Goal: Task Accomplishment & Management: Use online tool/utility

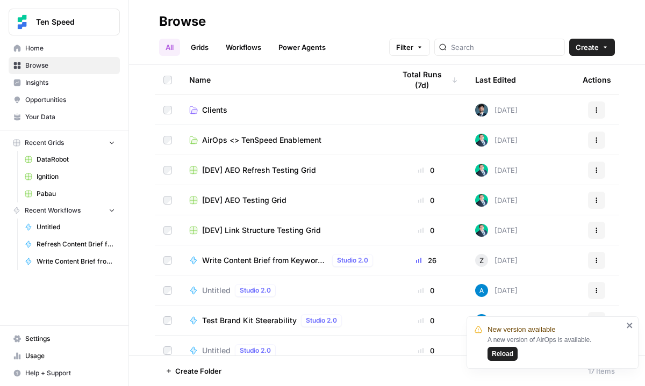
click at [243, 107] on link "Clients" at bounding box center [283, 110] width 188 height 11
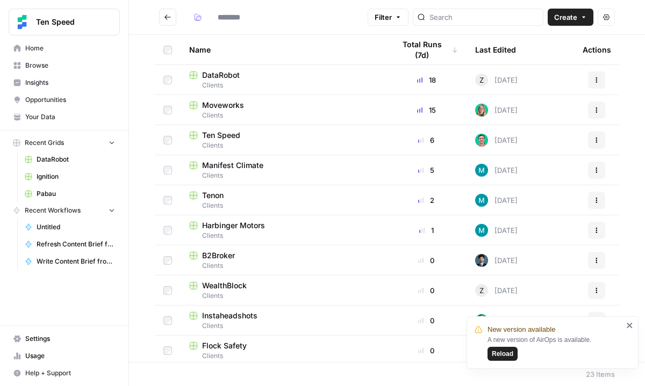
type input "*******"
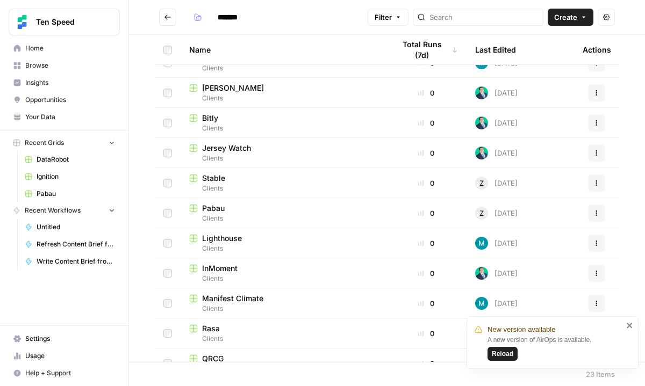
scroll to position [395, 0]
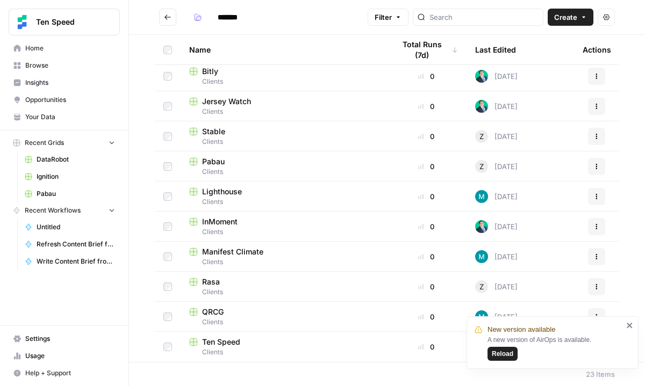
click at [509, 353] on span "Reload" at bounding box center [502, 354] width 21 height 10
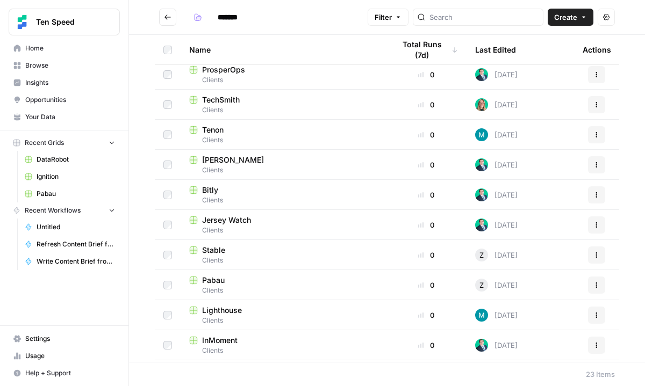
scroll to position [395, 0]
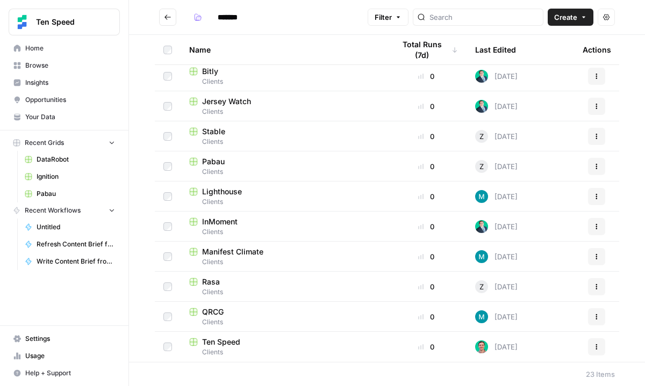
click at [225, 163] on div "Pabau" at bounding box center [283, 161] width 188 height 11
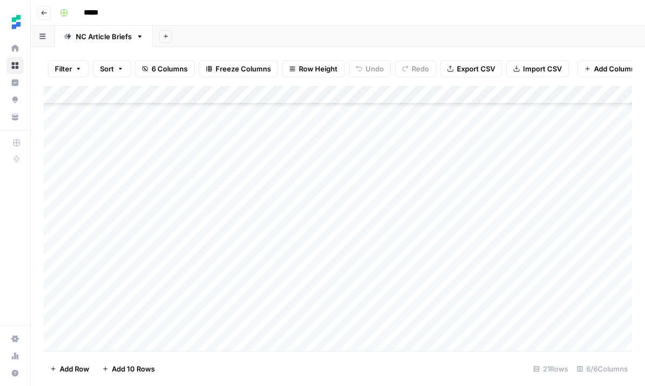
scroll to position [154, 0]
click at [199, 338] on div "Add Column" at bounding box center [338, 218] width 588 height 265
click at [177, 346] on div "Add Column" at bounding box center [338, 218] width 588 height 265
click at [172, 343] on div "Add Column" at bounding box center [338, 218] width 588 height 265
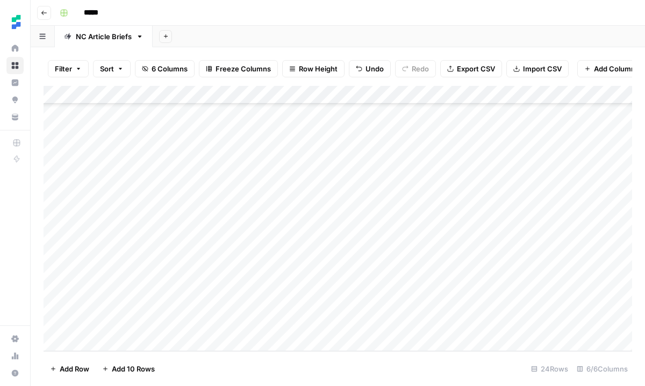
scroll to position [227, 0]
click at [155, 271] on div "Add Column" at bounding box center [338, 218] width 588 height 265
type textarea "**********"
click at [295, 269] on div "Add Column" at bounding box center [338, 218] width 588 height 265
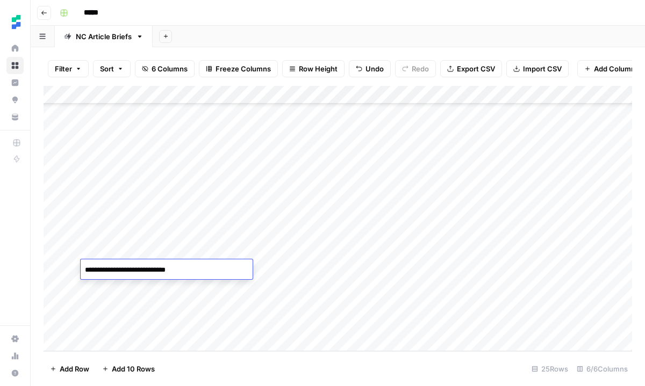
click at [295, 269] on div "Add Column" at bounding box center [338, 218] width 588 height 265
click at [287, 249] on div "Add Column" at bounding box center [338, 218] width 588 height 265
click at [284, 266] on div "Add Column" at bounding box center [338, 218] width 588 height 265
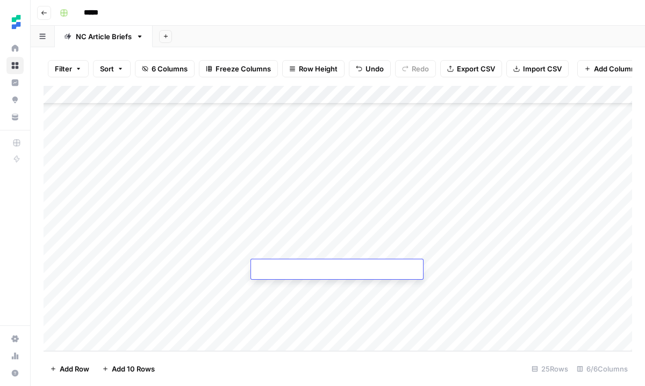
type textarea "**********"
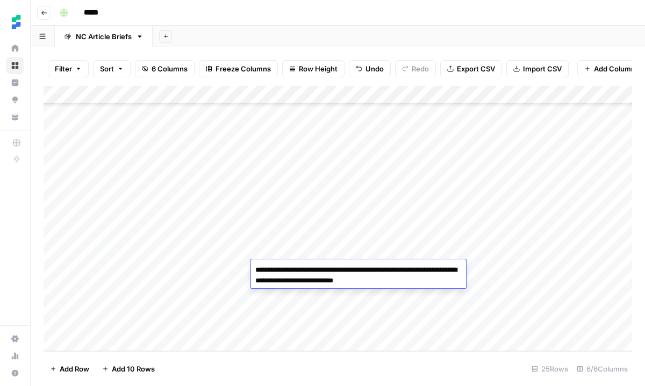
click at [230, 294] on div "Add Column" at bounding box center [338, 218] width 588 height 265
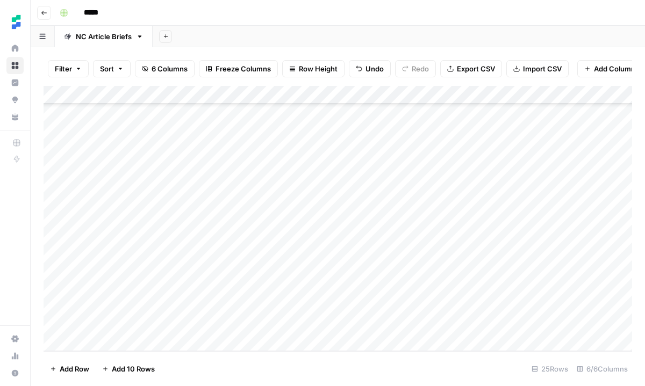
click at [232, 266] on div "Add Column" at bounding box center [338, 218] width 588 height 265
click at [148, 273] on div "Add Column" at bounding box center [338, 218] width 588 height 265
click at [148, 273] on textarea at bounding box center [167, 270] width 172 height 15
type textarea "**********"
click at [299, 272] on div "Add Column" at bounding box center [338, 218] width 588 height 265
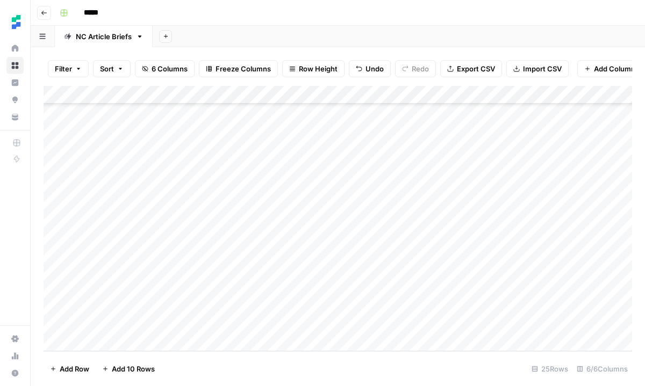
click at [299, 272] on div "Add Column" at bounding box center [338, 218] width 588 height 265
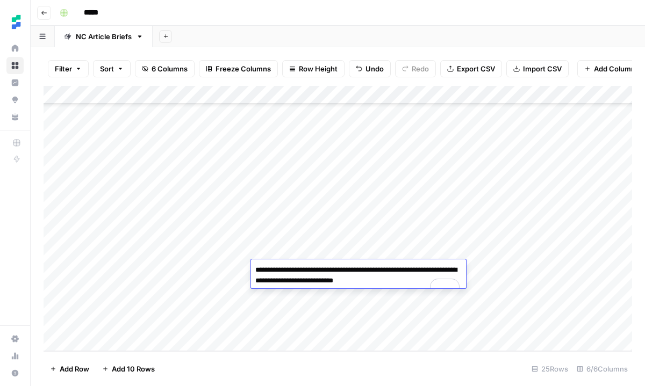
drag, startPoint x: 257, startPoint y: 269, endPoint x: 422, endPoint y: 287, distance: 165.9
click at [422, 287] on textarea "**********" at bounding box center [358, 281] width 215 height 37
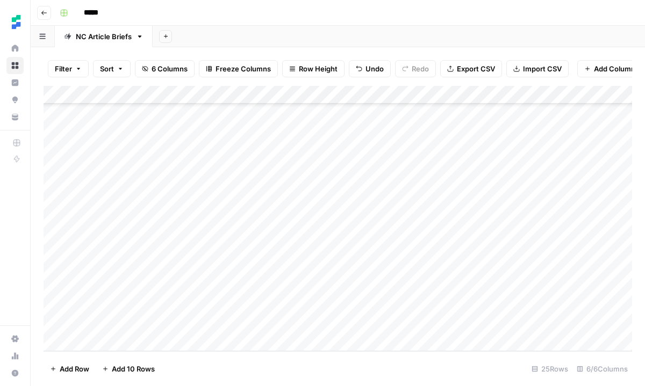
click at [468, 267] on div "Add Column" at bounding box center [338, 218] width 588 height 265
click at [400, 270] on div "Add Column" at bounding box center [338, 218] width 588 height 265
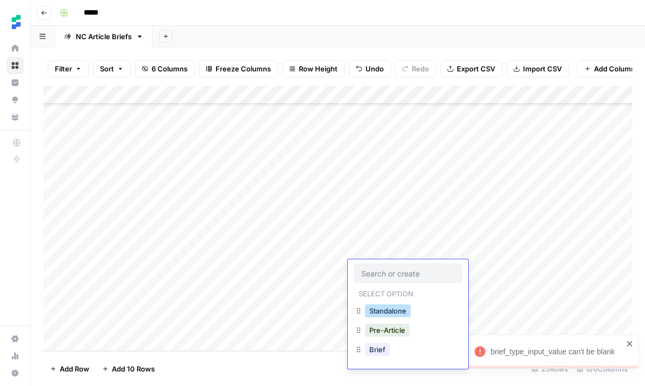
click at [395, 308] on button "Standalone" at bounding box center [388, 311] width 46 height 13
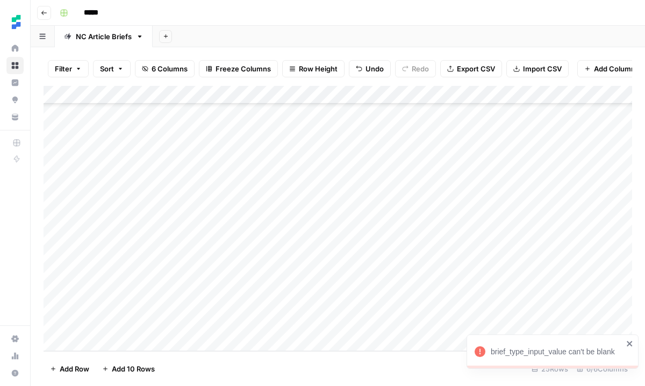
click at [558, 268] on div "Add Column" at bounding box center [338, 218] width 588 height 265
click at [182, 284] on div "Add Column" at bounding box center [338, 218] width 588 height 265
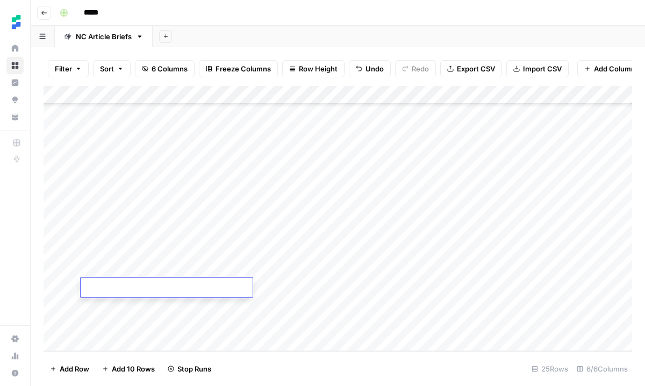
type textarea "**********"
click at [303, 291] on div "Add Column" at bounding box center [338, 218] width 588 height 265
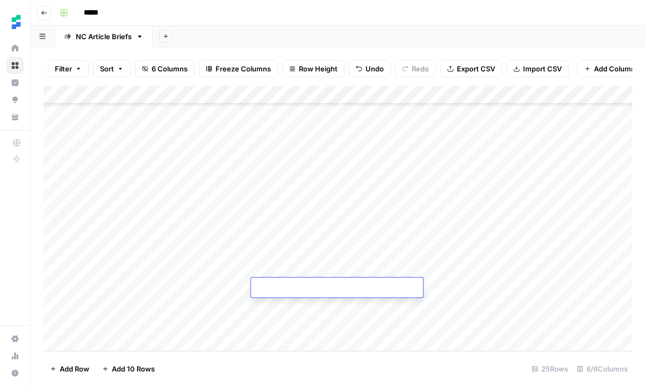
click at [296, 289] on textarea at bounding box center [337, 288] width 172 height 15
paste textarea "**********"
type textarea "**********"
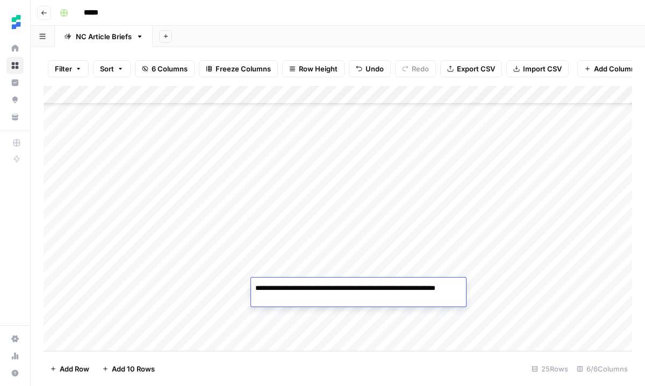
click at [226, 304] on div "Add Column" at bounding box center [338, 218] width 588 height 265
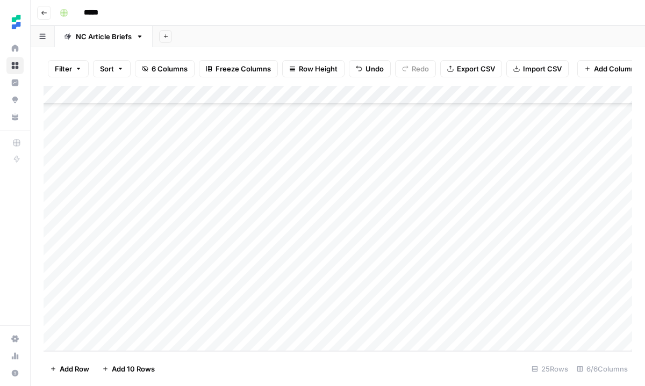
click at [555, 288] on div "Add Column" at bounding box center [338, 218] width 588 height 265
click at [402, 283] on div "Add Column" at bounding box center [338, 218] width 588 height 265
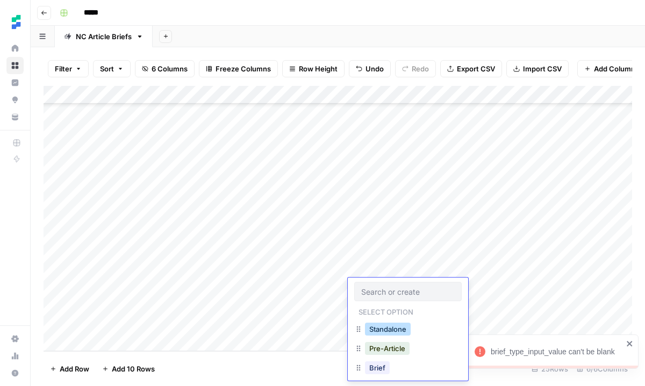
click at [393, 323] on button "Standalone" at bounding box center [388, 329] width 46 height 13
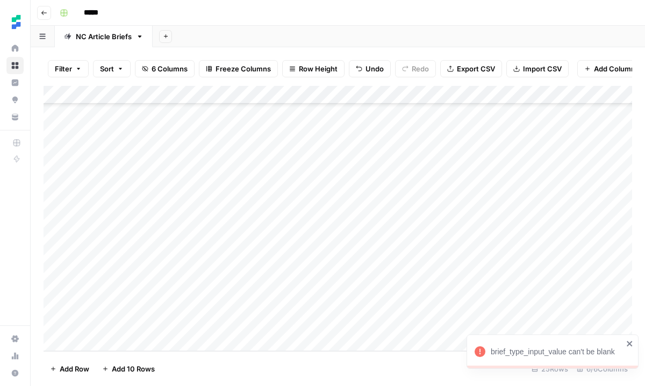
click at [558, 286] on div "Add Column" at bounding box center [338, 218] width 588 height 265
click at [198, 304] on div "Add Column" at bounding box center [338, 218] width 588 height 265
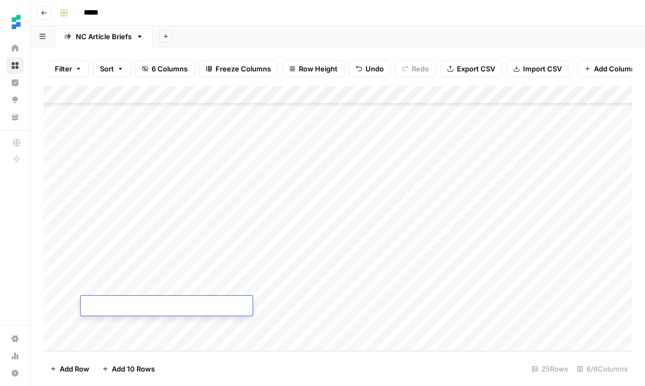
type textarea "**********"
click at [318, 312] on div "Add Column" at bounding box center [338, 218] width 588 height 265
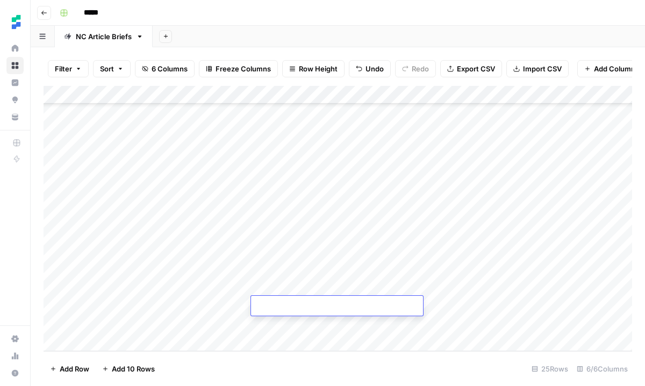
click at [176, 321] on div "Add Column" at bounding box center [338, 218] width 588 height 265
type textarea "**********"
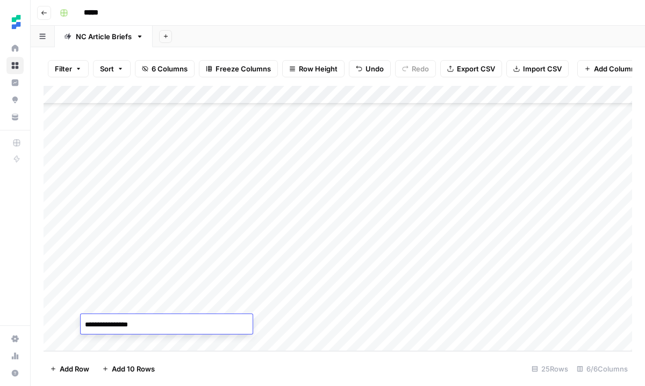
click at [394, 307] on div "Add Column" at bounding box center [338, 218] width 588 height 265
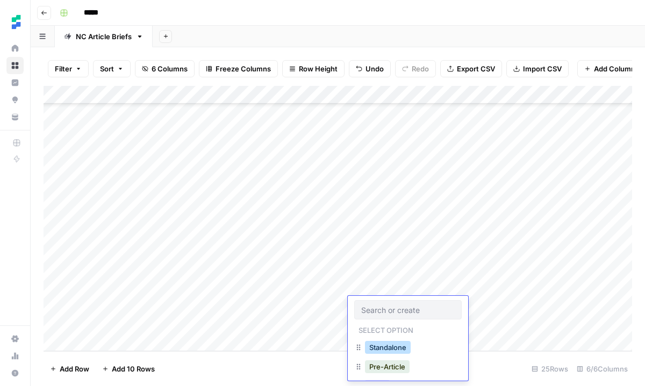
click at [394, 341] on button "Standalone" at bounding box center [388, 347] width 46 height 13
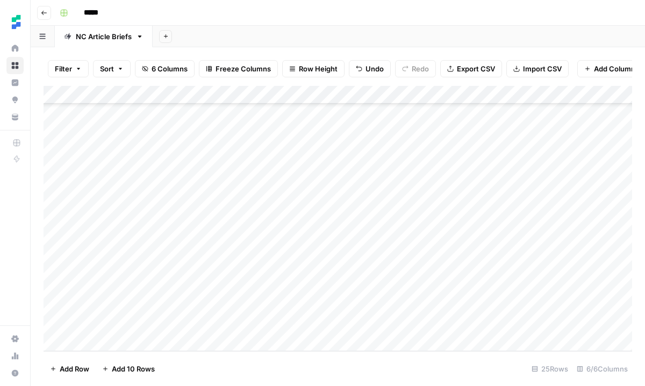
click at [552, 304] on div "Add Column" at bounding box center [338, 218] width 588 height 265
click at [385, 333] on div "Add Column" at bounding box center [338, 218] width 588 height 265
click at [387, 328] on div "Add Column" at bounding box center [338, 218] width 588 height 265
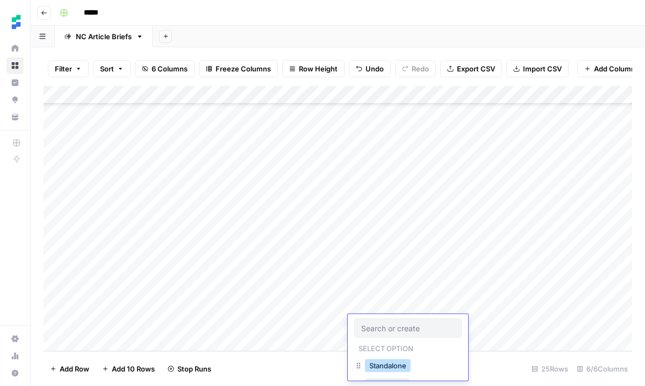
click at [387, 363] on button "Standalone" at bounding box center [388, 365] width 46 height 13
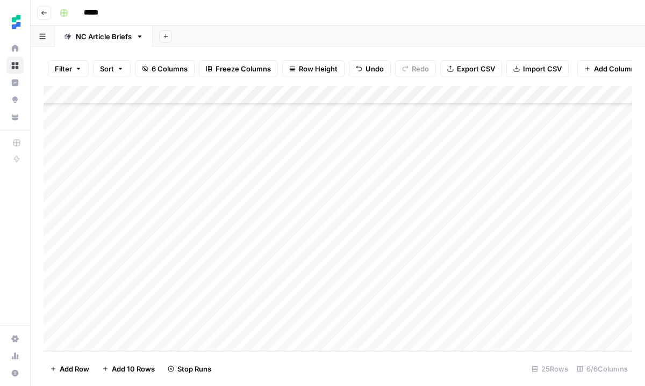
click at [314, 312] on div "Add Column" at bounding box center [338, 218] width 588 height 265
click at [290, 328] on div "Add Column" at bounding box center [338, 218] width 588 height 265
type textarea "**********"
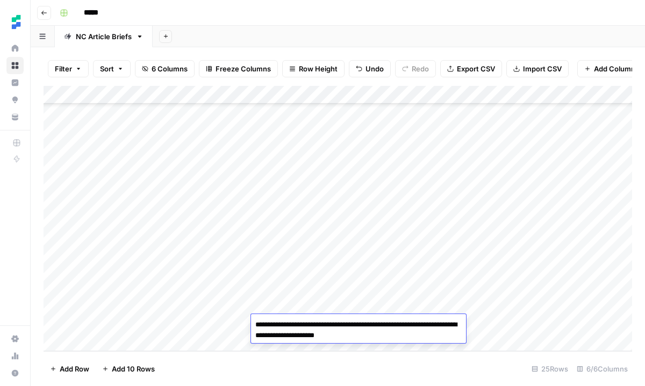
click at [303, 223] on div "Add Column" at bounding box center [338, 218] width 588 height 265
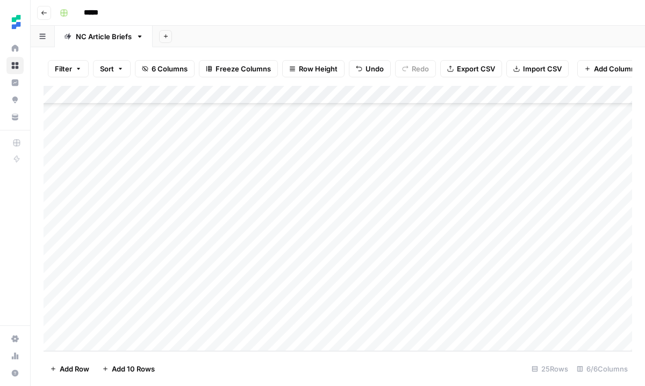
click at [504, 268] on div "Add Column" at bounding box center [338, 218] width 588 height 265
click at [509, 268] on div "Add Column" at bounding box center [338, 218] width 588 height 265
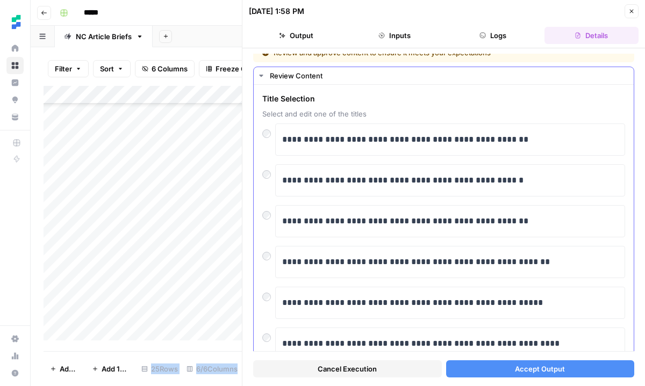
scroll to position [12, 0]
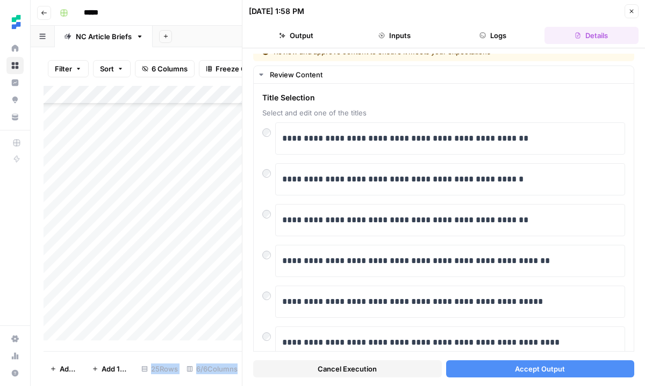
click at [503, 371] on button "Accept Output" at bounding box center [540, 368] width 189 height 17
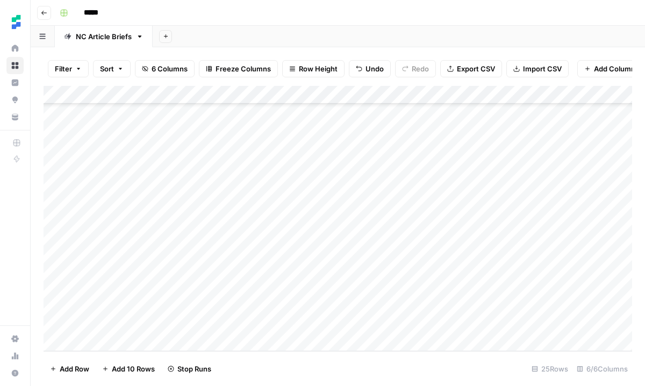
click at [557, 320] on div "Add Column" at bounding box center [338, 218] width 588 height 265
click at [504, 302] on div "Add Column" at bounding box center [338, 218] width 588 height 265
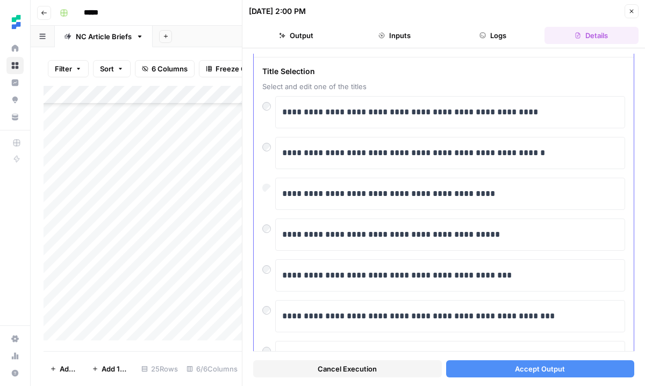
scroll to position [40, 0]
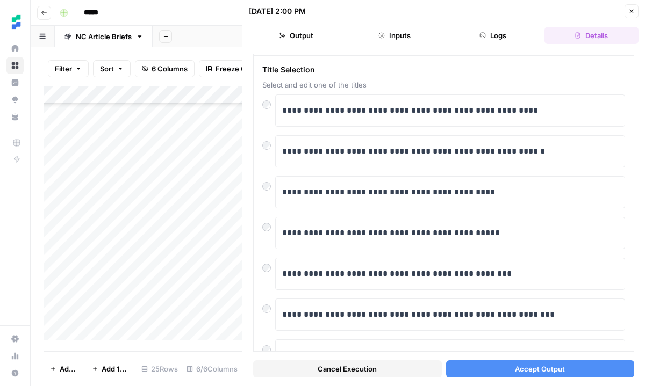
click at [505, 367] on button "Accept Output" at bounding box center [540, 368] width 189 height 17
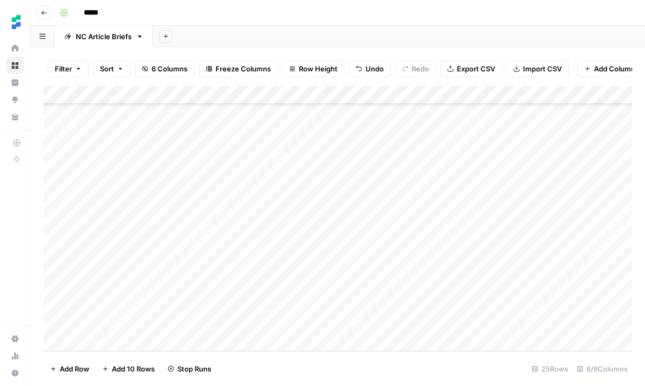
click at [507, 326] on div "Add Column" at bounding box center [338, 218] width 588 height 265
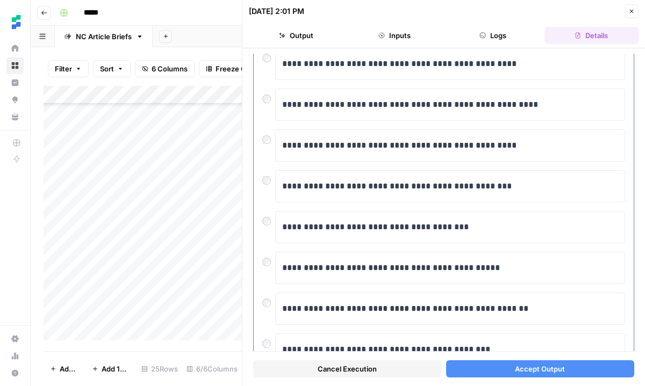
scroll to position [176, 0]
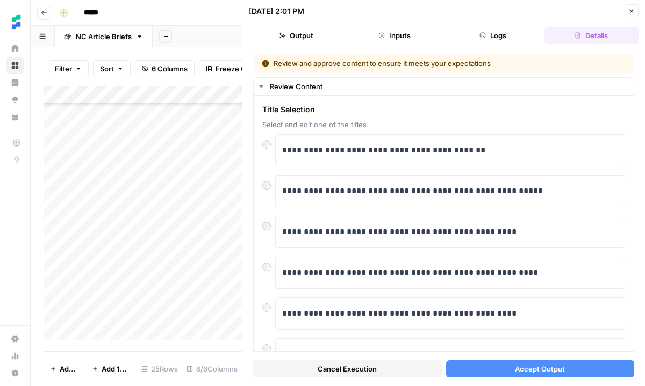
scroll to position [176, 0]
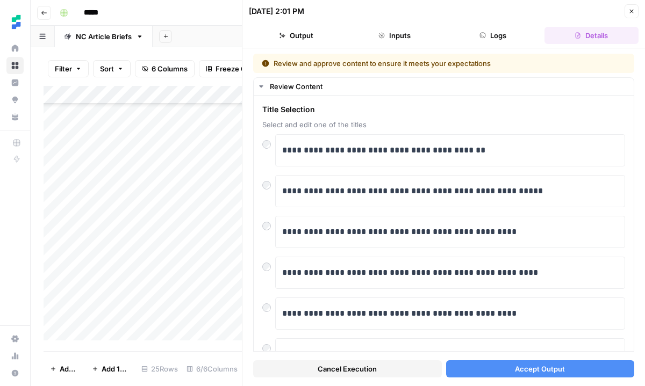
scroll to position [176, 0]
